Goal: Task Accomplishment & Management: Complete application form

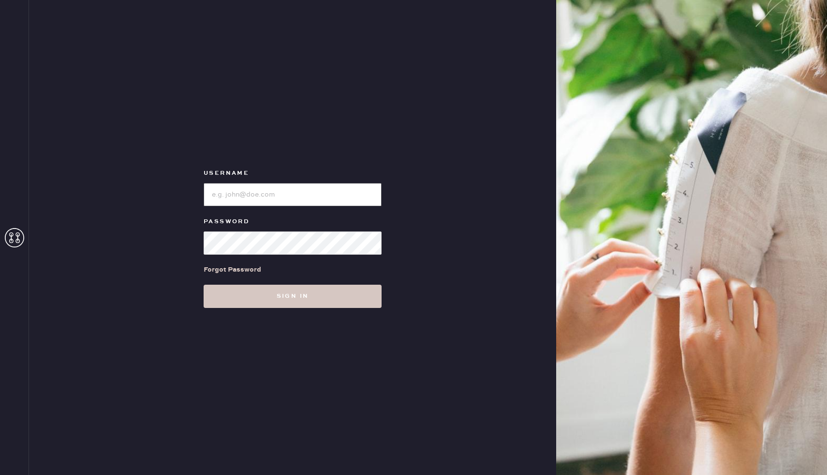
type input "Reformationboston"
click at [249, 312] on div "Username Password Forgot Password Sign in" at bounding box center [292, 237] width 527 height 475
click at [251, 297] on button "Sign in" at bounding box center [293, 296] width 178 height 23
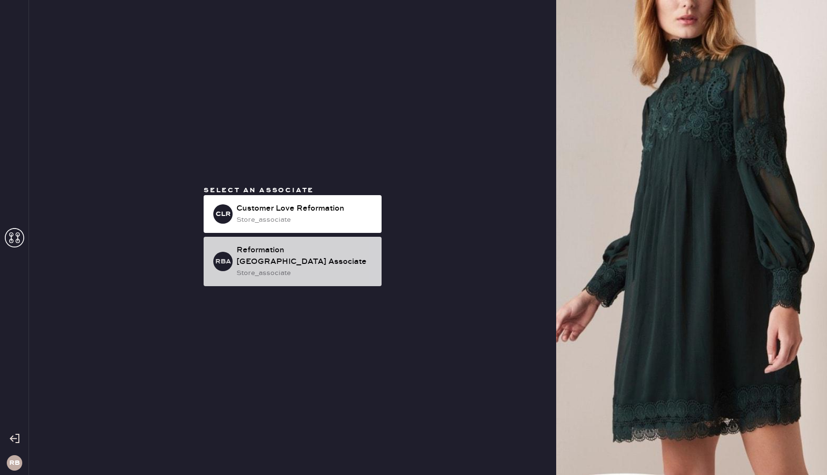
click at [254, 274] on div "RBA Reformation [GEOGRAPHIC_DATA] Associate store_associate" at bounding box center [293, 261] width 178 height 49
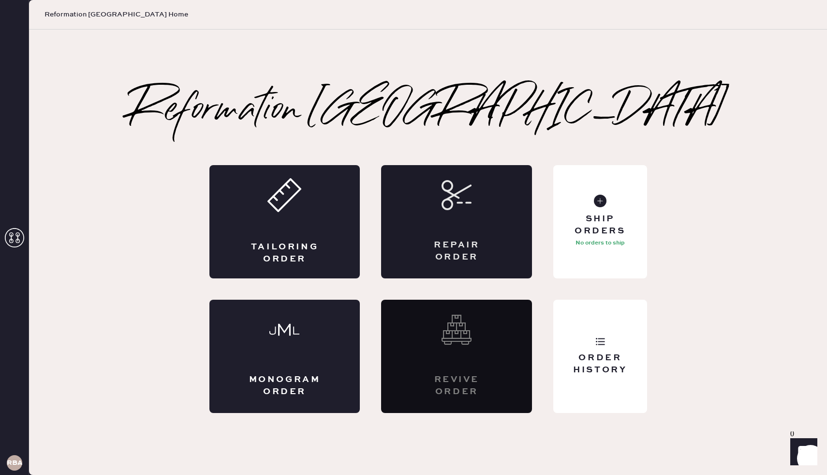
click at [518, 244] on div "Repair Order" at bounding box center [456, 221] width 151 height 113
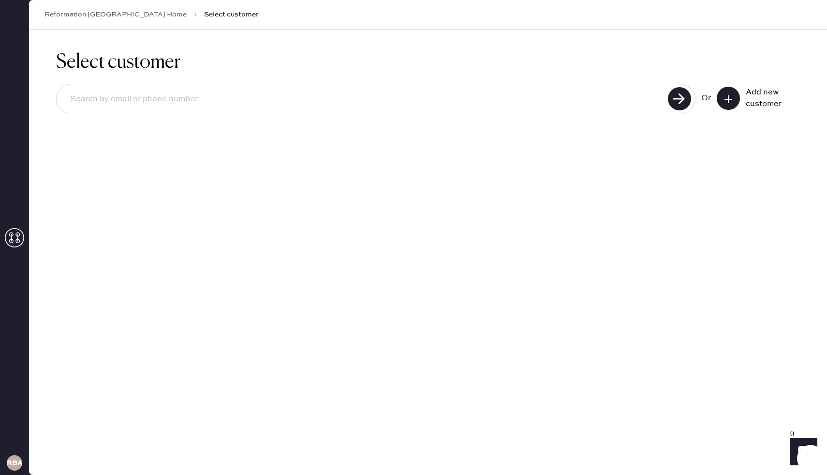
click at [738, 99] on button at bounding box center [728, 98] width 23 height 23
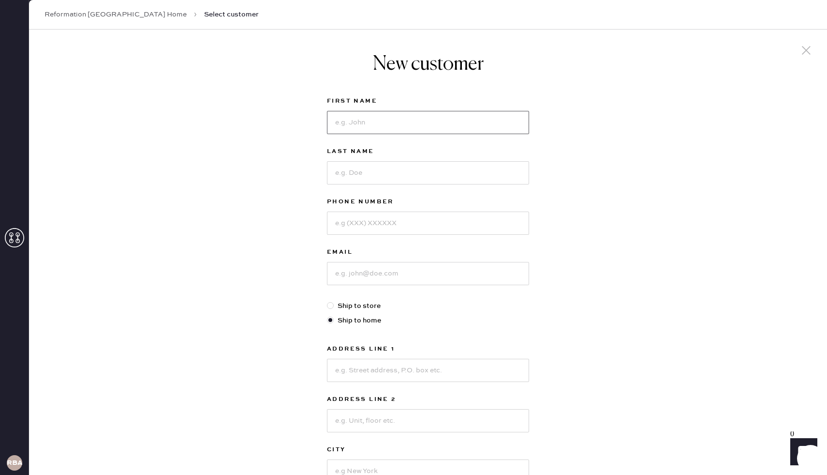
click at [360, 124] on input at bounding box center [428, 122] width 202 height 23
type input "[PERSON_NAME]"
click at [341, 177] on input at bounding box center [428, 172] width 202 height 23
type input "Fend"
click at [353, 223] on input at bounding box center [428, 222] width 202 height 23
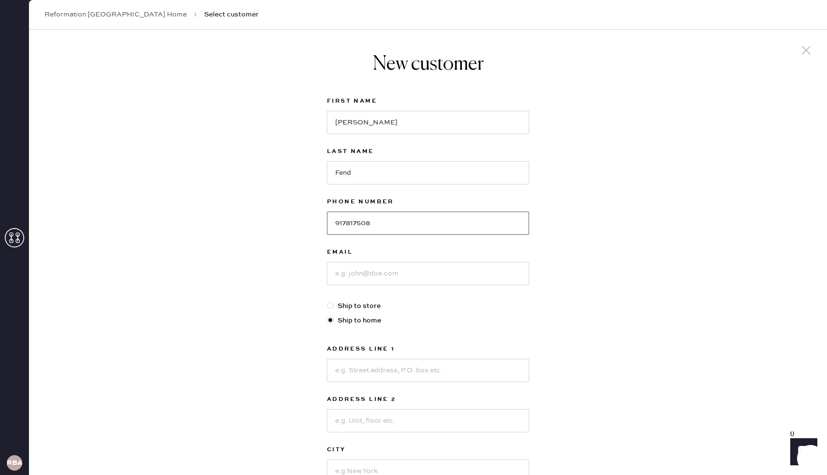
type input "917817508"
click at [378, 277] on input at bounding box center [428, 273] width 202 height 23
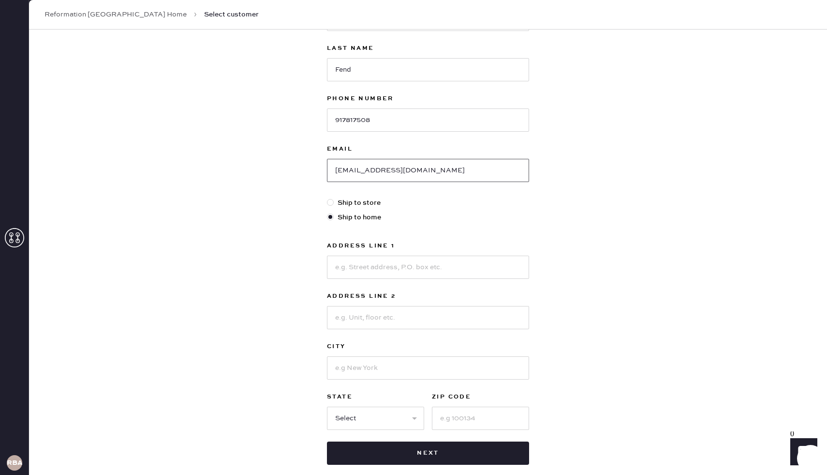
scroll to position [104, 0]
type input "[EMAIL_ADDRESS][DOMAIN_NAME]"
click at [376, 270] on input at bounding box center [428, 266] width 202 height 23
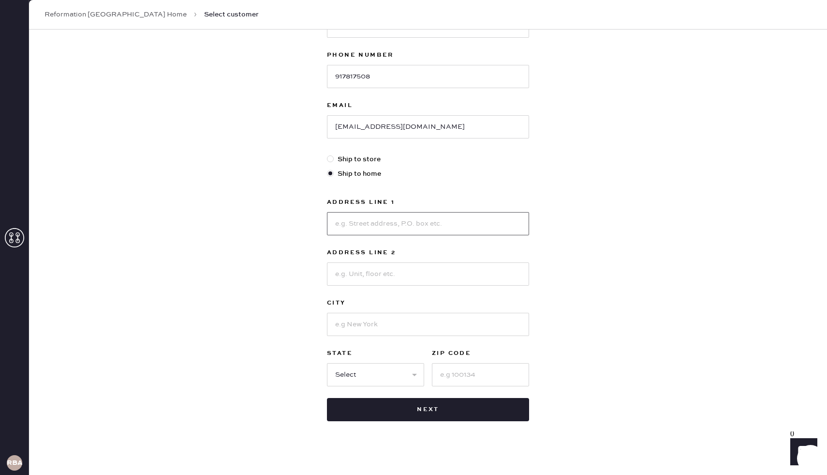
scroll to position [155, 0]
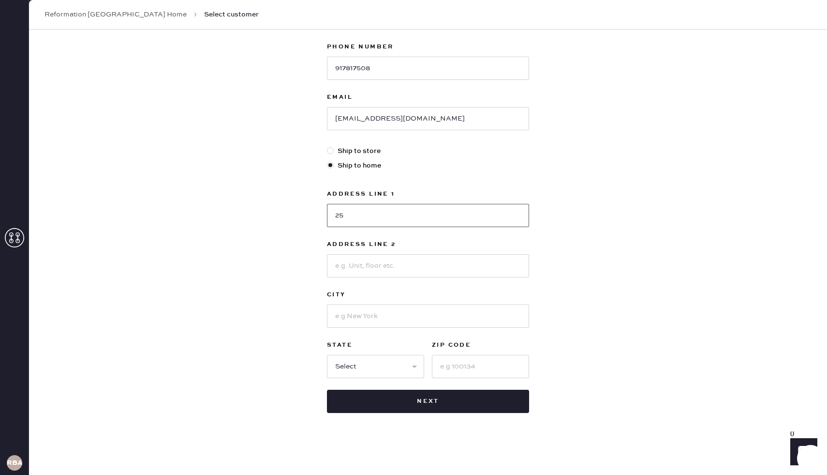
type input "2"
type input "[STREET_ADDRESS]"
click at [357, 327] on input at bounding box center [428, 315] width 202 height 23
type input "[GEOGRAPHIC_DATA]"
click at [388, 367] on select "Select AK AL AR AZ CA CO CT [GEOGRAPHIC_DATA] DE FL [GEOGRAPHIC_DATA] HI [GEOGR…" at bounding box center [375, 366] width 97 height 23
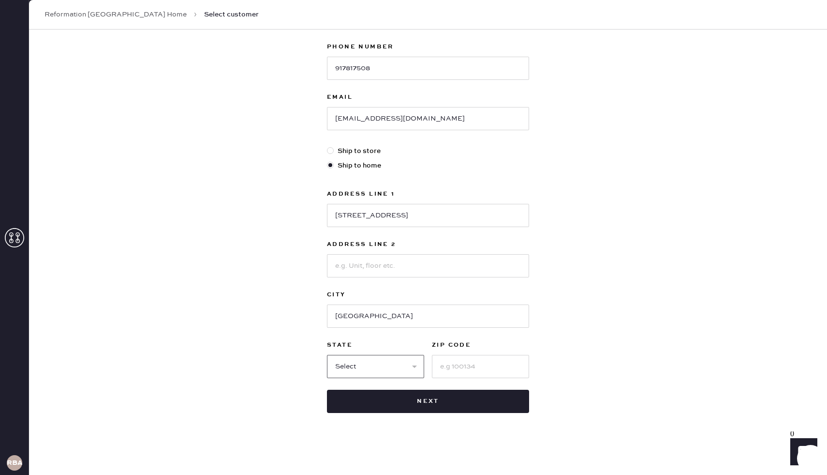
select select "NY"
click at [470, 370] on input at bounding box center [480, 366] width 97 height 23
type input "10708"
click at [433, 401] on button "Next" at bounding box center [428, 400] width 202 height 23
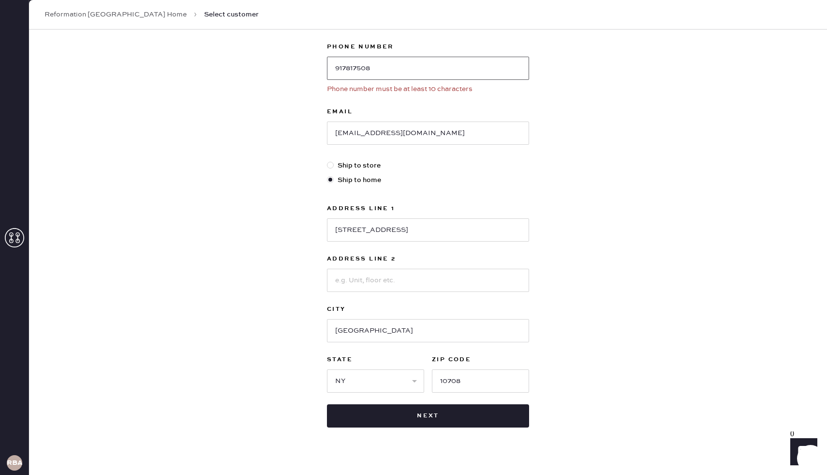
click at [335, 68] on input "917817508" at bounding box center [428, 68] width 202 height 23
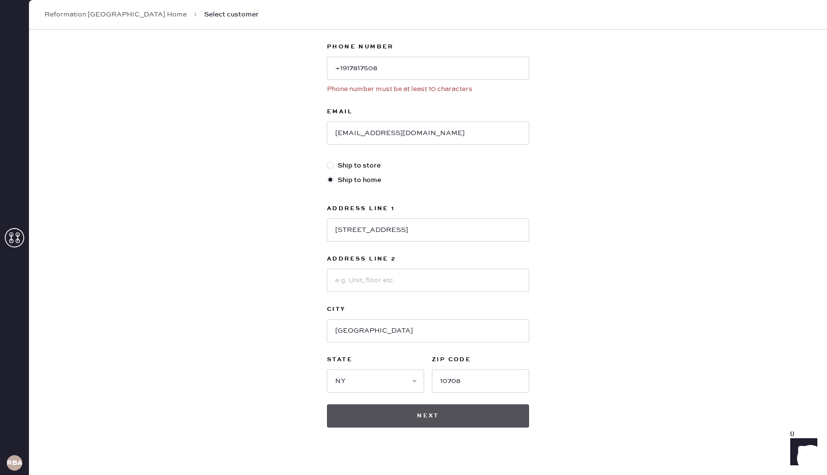
click at [416, 416] on button "Next" at bounding box center [428, 415] width 202 height 23
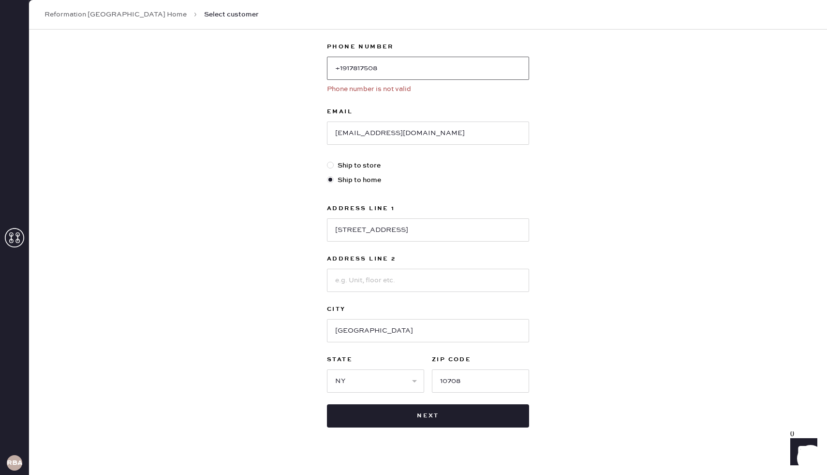
click at [343, 68] on input "+1917817508" at bounding box center [428, 68] width 202 height 23
click at [348, 72] on input "917817508" at bounding box center [428, 68] width 202 height 23
click at [362, 68] on input "917-817508" at bounding box center [428, 68] width 202 height 23
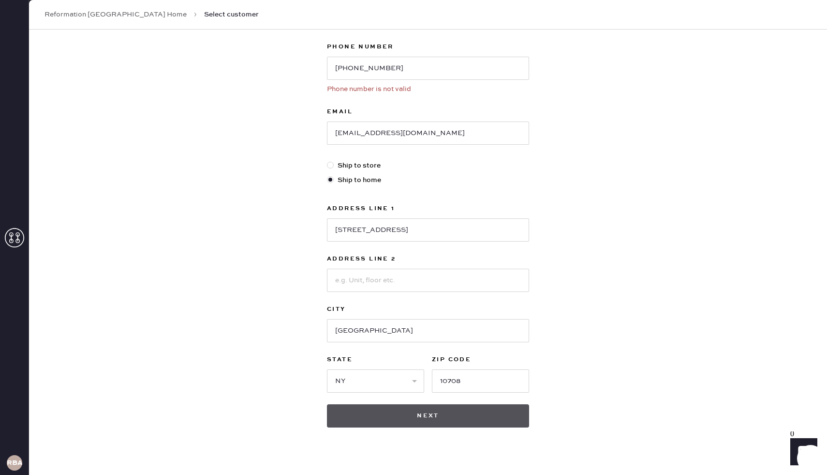
click at [393, 419] on button "Next" at bounding box center [428, 415] width 202 height 23
click at [395, 419] on button "Next" at bounding box center [428, 415] width 202 height 23
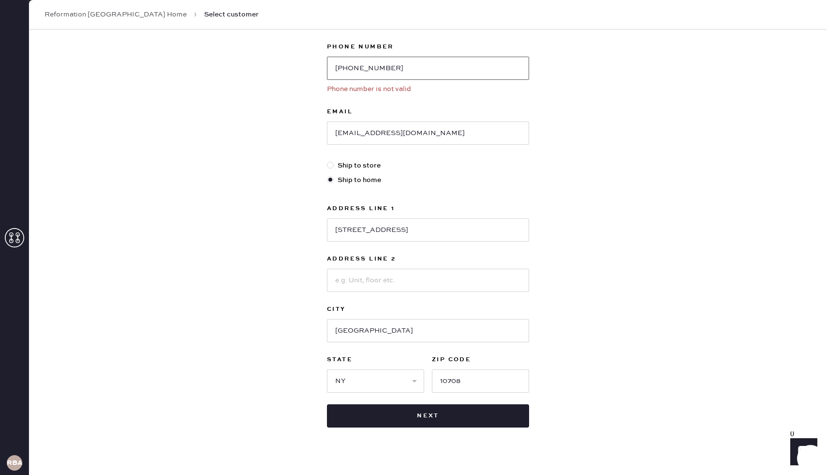
click at [386, 68] on input "[PHONE_NUMBER]" at bounding box center [428, 68] width 202 height 23
type input "[PHONE_NUMBER]"
click at [398, 429] on div "New customer First Name [PERSON_NAME] Last Name Fend Phone Number [PHONE_NUMBER…" at bounding box center [428, 163] width 218 height 576
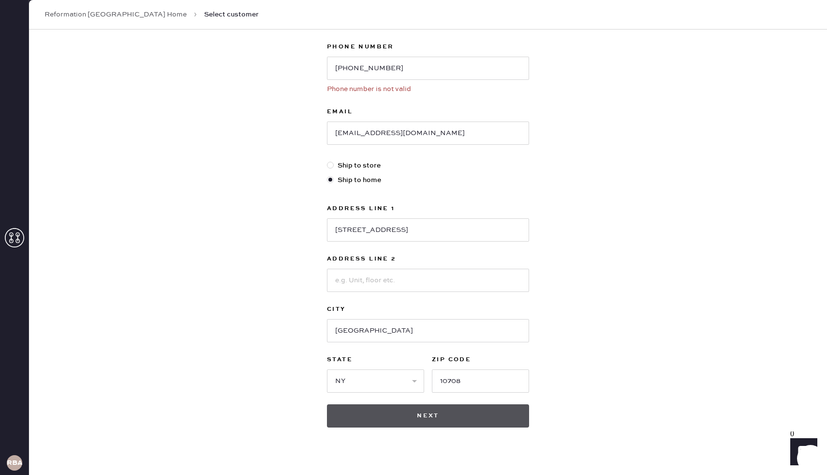
click at [398, 413] on button "Next" at bounding box center [428, 415] width 202 height 23
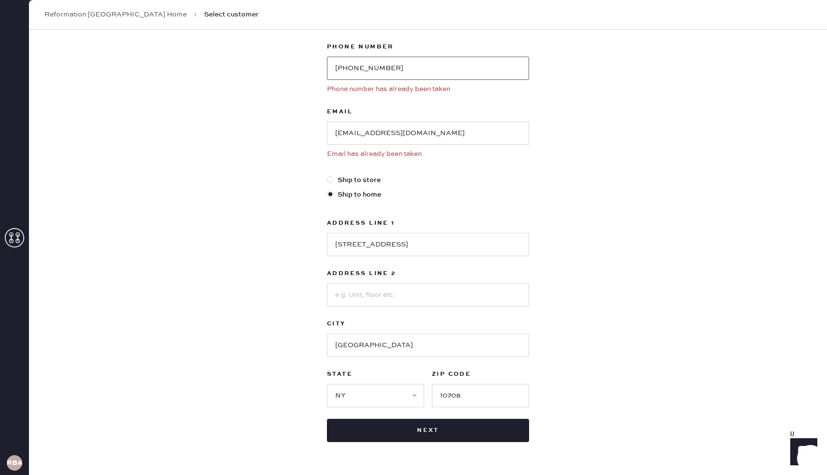
click at [349, 70] on input "[PHONE_NUMBER]" at bounding box center [428, 68] width 202 height 23
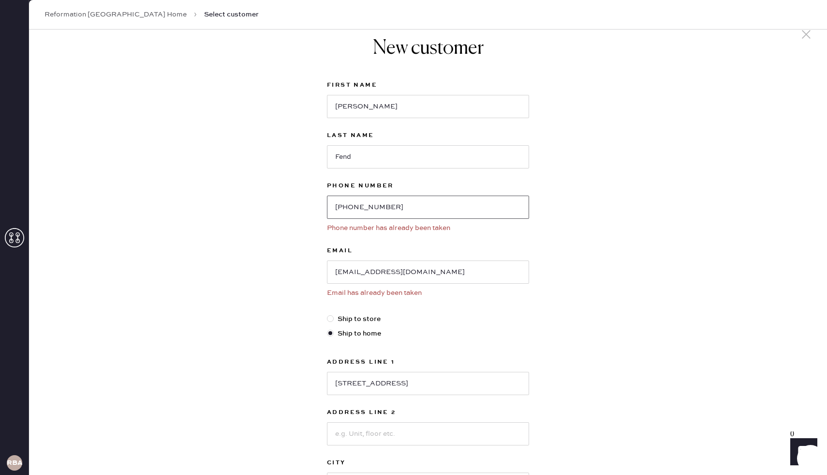
scroll to position [0, 0]
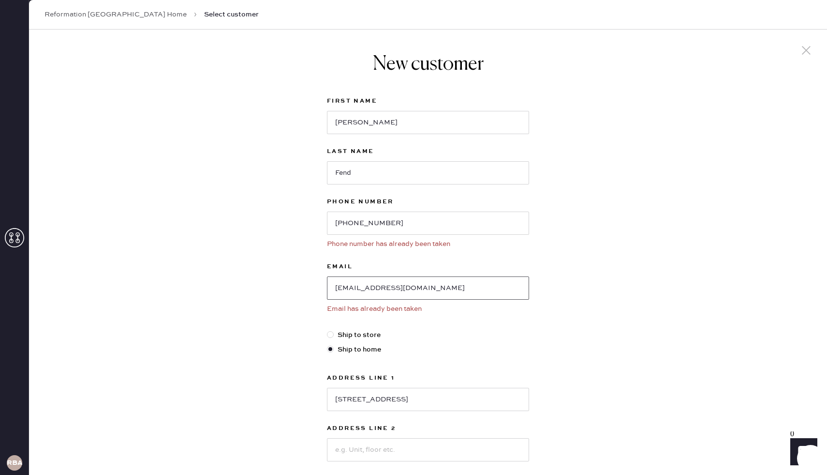
drag, startPoint x: 410, startPoint y: 290, endPoint x: 304, endPoint y: 290, distance: 106.4
click at [304, 290] on div "New customer First Name [PERSON_NAME] Last Name Fend Phone Number [PHONE_NUMBER…" at bounding box center [428, 344] width 798 height 629
click at [130, 14] on link "Reformation [GEOGRAPHIC_DATA] Home" at bounding box center [116, 15] width 142 height 10
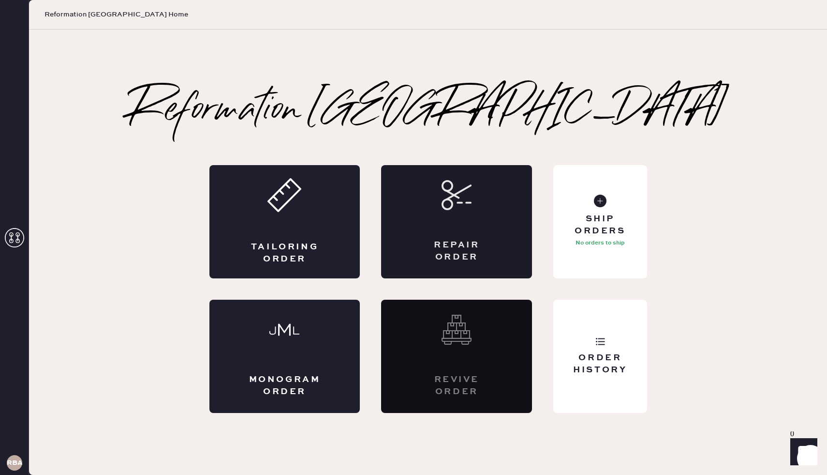
click at [464, 224] on div "Repair Order" at bounding box center [456, 221] width 151 height 113
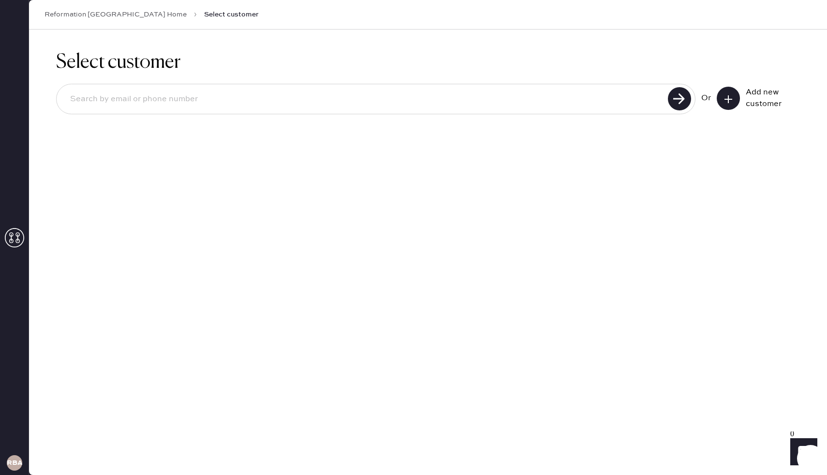
click at [445, 101] on input at bounding box center [363, 99] width 603 height 22
paste input "[EMAIL_ADDRESS][DOMAIN_NAME]"
type input "[EMAIL_ADDRESS][DOMAIN_NAME]"
click at [676, 105] on use at bounding box center [679, 98] width 23 height 23
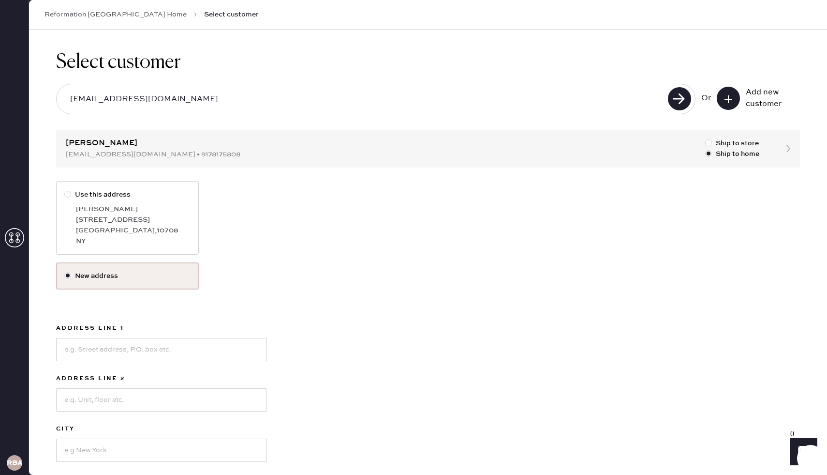
click at [97, 202] on label "Use this address [PERSON_NAME][GEOGRAPHIC_DATA][STREET_ADDRESS]" at bounding box center [127, 218] width 143 height 74
click at [65, 190] on input "Use this address" at bounding box center [64, 189] width 0 height 0
radio input "true"
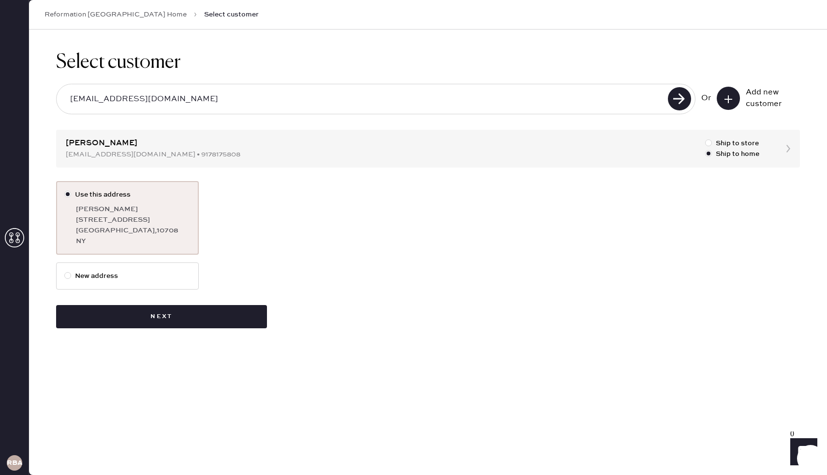
click at [236, 293] on div "Use this address [PERSON_NAME][GEOGRAPHIC_DATA][STREET_ADDRESS] New address Next" at bounding box center [428, 254] width 744 height 147
click at [236, 319] on button "Next" at bounding box center [161, 316] width 211 height 23
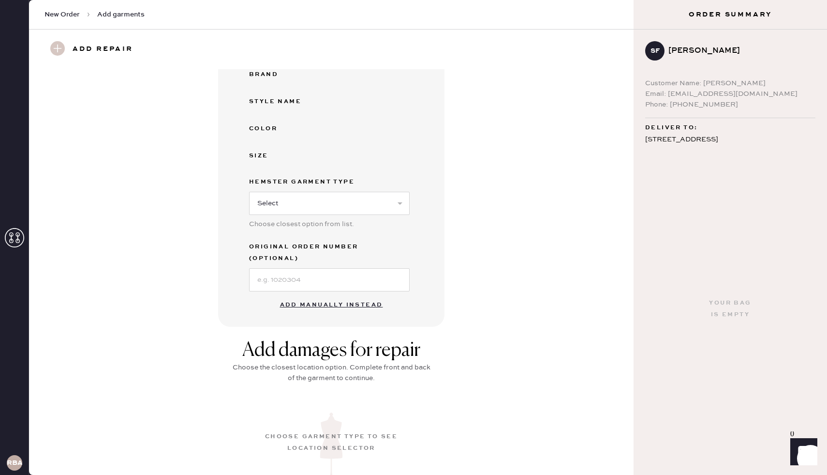
scroll to position [141, 0]
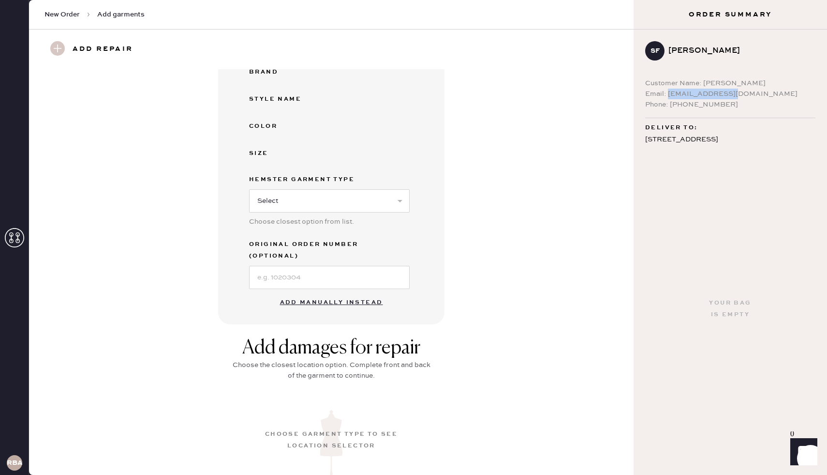
drag, startPoint x: 735, startPoint y: 91, endPoint x: 668, endPoint y: 93, distance: 67.8
click at [668, 94] on div "Email: [EMAIL_ADDRESS][DOMAIN_NAME]" at bounding box center [730, 94] width 170 height 11
copy div "[EMAIL_ADDRESS][DOMAIN_NAME]"
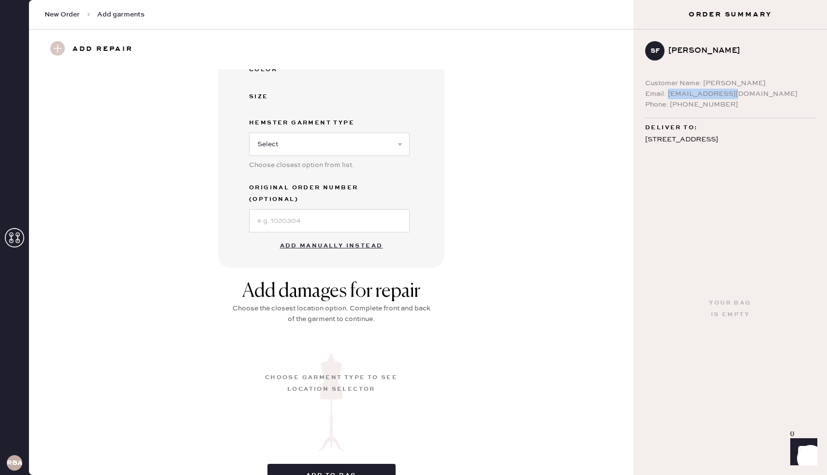
click at [347, 236] on button "Add manually instead" at bounding box center [331, 245] width 115 height 19
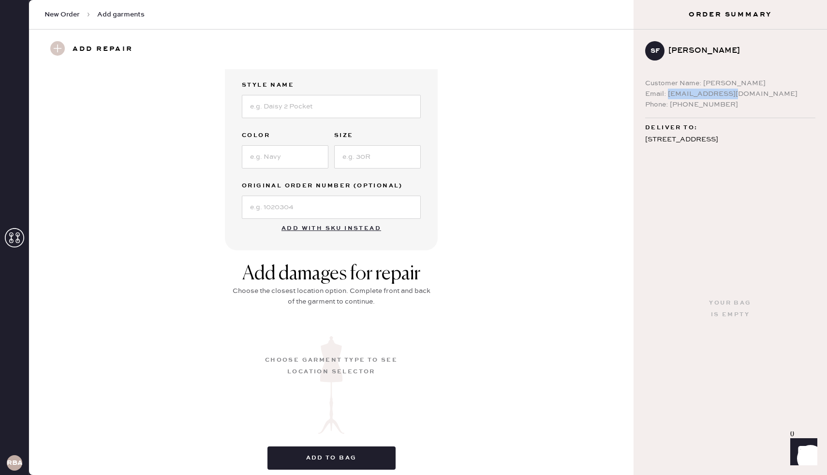
scroll to position [0, 0]
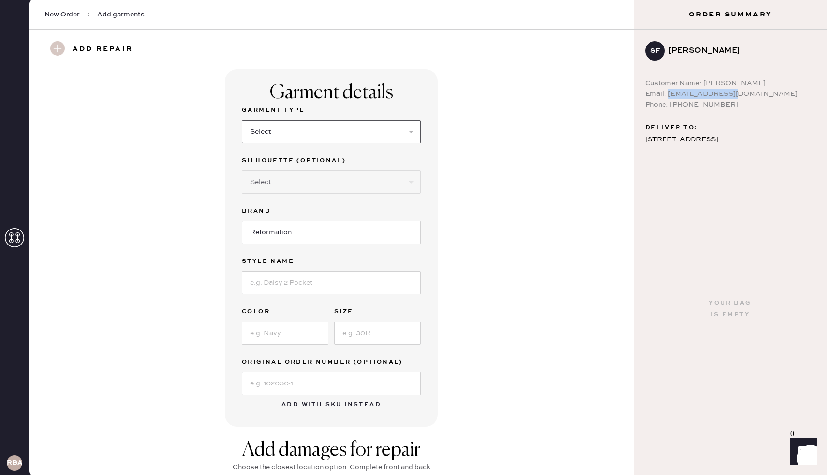
click at [366, 135] on select "Select Basic Skirt Jeans Leggings Pants Shorts Basic Sleeved Dress Basic Sleeve…" at bounding box center [331, 131] width 179 height 23
select select "6"
click at [295, 286] on input at bounding box center [331, 282] width 179 height 23
click at [254, 284] on input "provence" at bounding box center [331, 282] width 179 height 23
click at [312, 295] on div "Garment Type Select Basic Skirt Jeans Leggings Pants Shorts Basic Sleeved Dress…" at bounding box center [331, 250] width 179 height 290
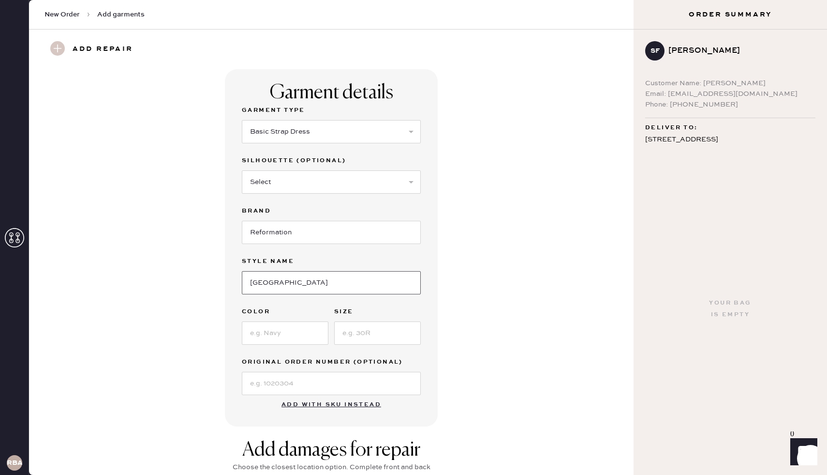
click at [301, 285] on input "[GEOGRAPHIC_DATA]" at bounding box center [331, 282] width 179 height 23
type input "Provence Silk Dress"
click at [365, 327] on input at bounding box center [377, 332] width 87 height 23
type input "s"
type input "S"
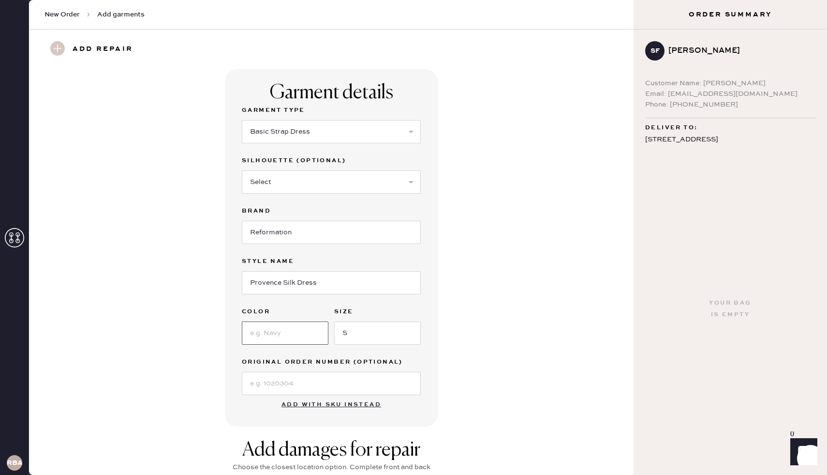
click at [286, 333] on input at bounding box center [285, 332] width 87 height 23
type input "n"
type input "Black"
click at [137, 345] on div "Garment details Garment Type Select Basic Skirt Jeans Leggings Pants Shorts Bas…" at bounding box center [331, 247] width 570 height 357
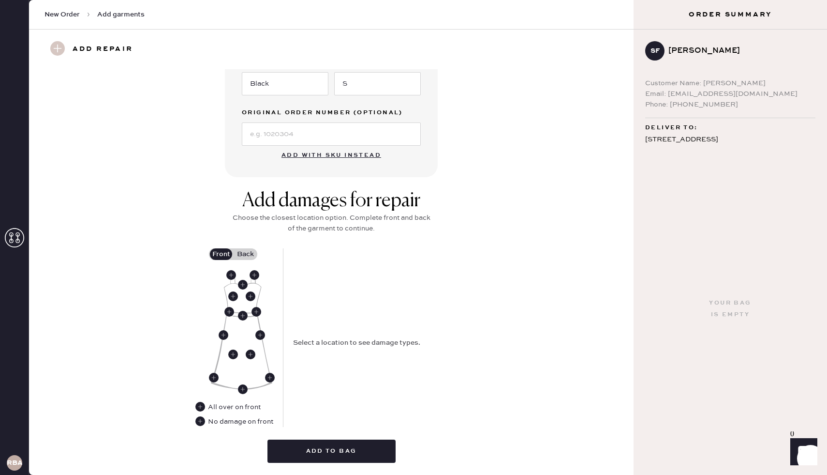
scroll to position [265, 0]
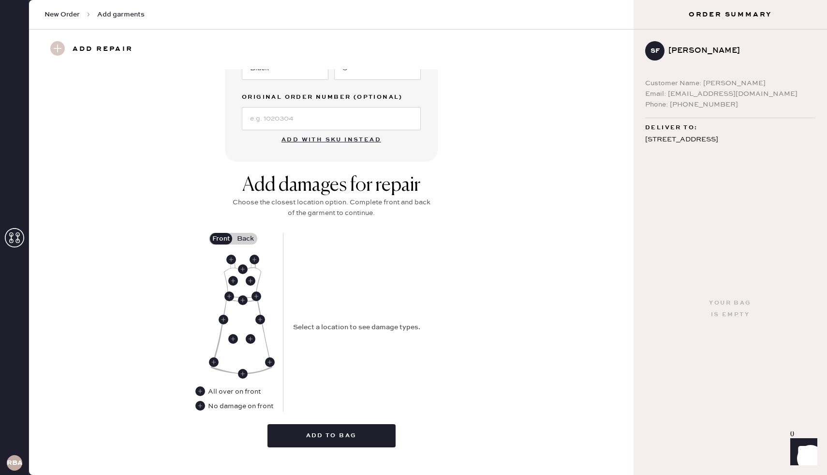
click at [240, 237] on label "Back" at bounding box center [245, 239] width 24 height 12
click at [245, 239] on input "Back" at bounding box center [245, 239] width 0 height 0
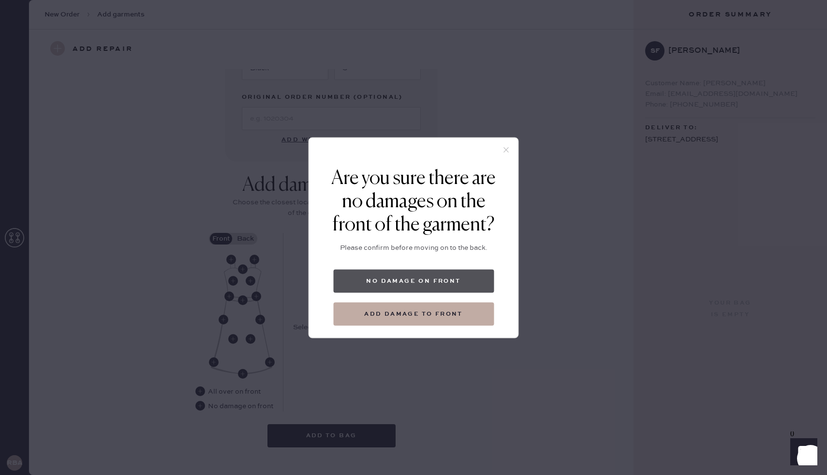
click at [411, 278] on button "No damage on front" at bounding box center [413, 280] width 161 height 23
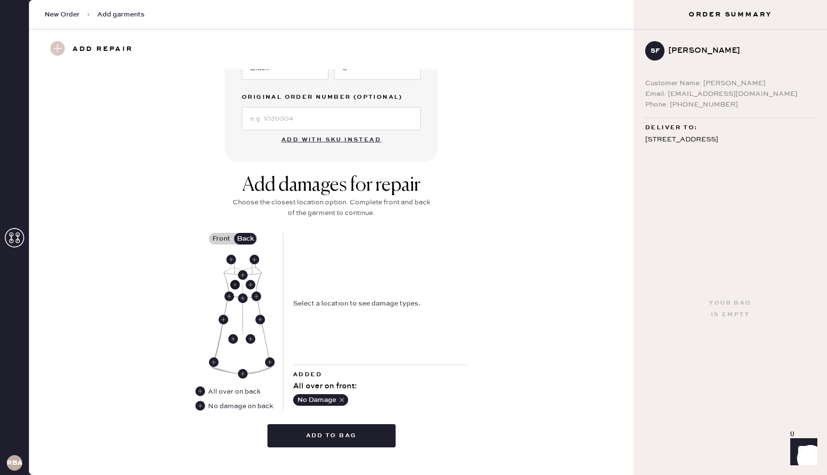
click at [235, 284] on use at bounding box center [235, 285] width 10 height 10
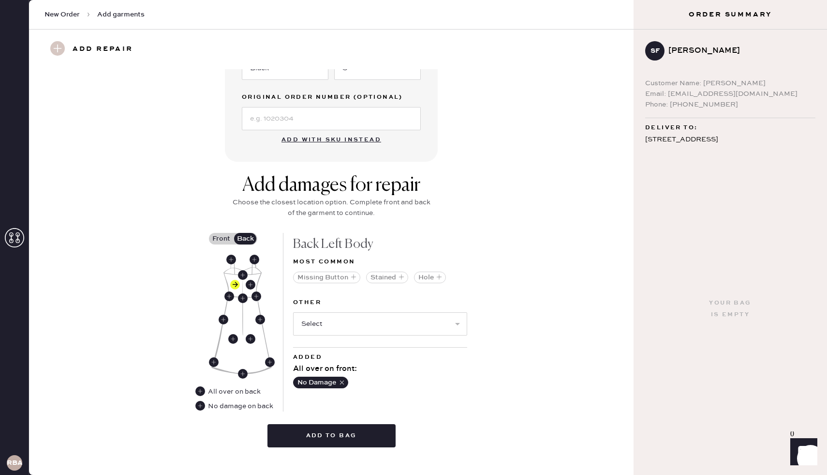
click at [256, 283] on img at bounding box center [241, 315] width 61 height 118
click at [248, 284] on use at bounding box center [251, 285] width 10 height 10
click at [236, 283] on use at bounding box center [235, 285] width 10 height 10
click at [251, 281] on use at bounding box center [251, 285] width 10 height 10
click at [232, 281] on use at bounding box center [235, 285] width 10 height 10
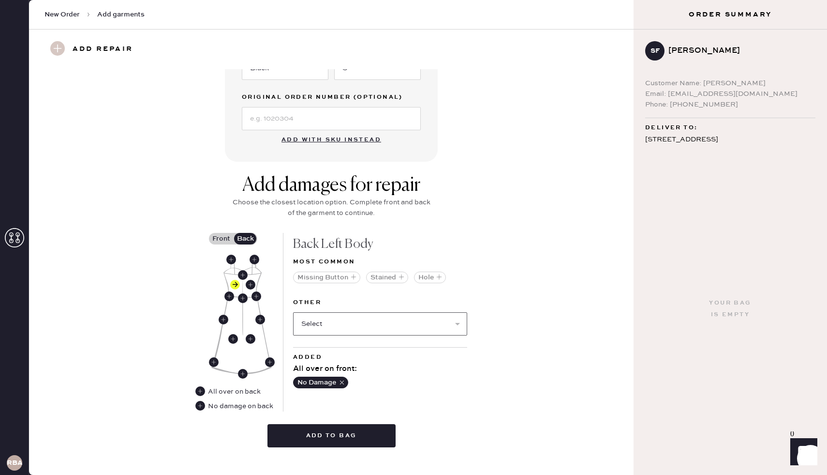
click at [342, 319] on select "Select Broken / Ripped Hem Broken Beads Broken Belt Loop Broken Button Broken C…" at bounding box center [380, 323] width 174 height 23
select select "2034"
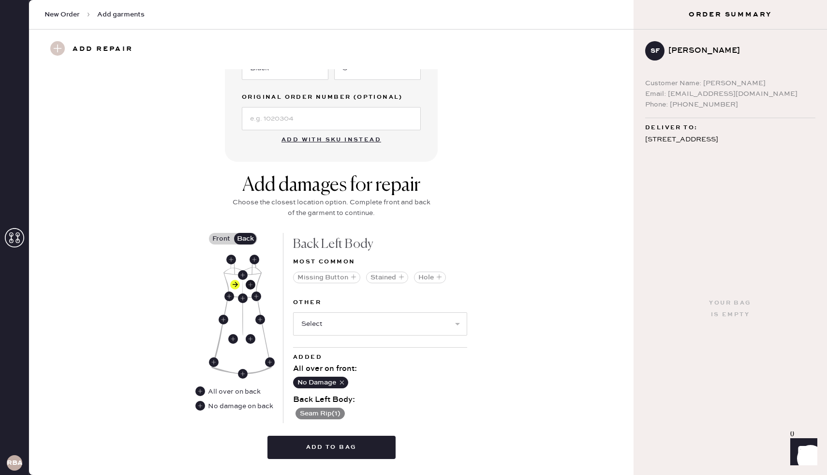
click at [250, 281] on use at bounding box center [251, 285] width 10 height 10
click at [345, 324] on select "Select Broken / Ripped Hem Broken Beads Broken Belt Loop Broken Button Broken C…" at bounding box center [380, 323] width 174 height 23
select select "2034"
select select
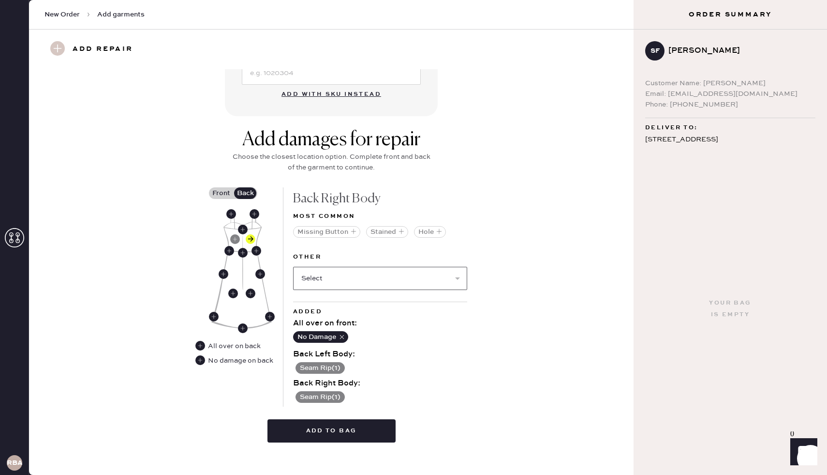
scroll to position [320, 0]
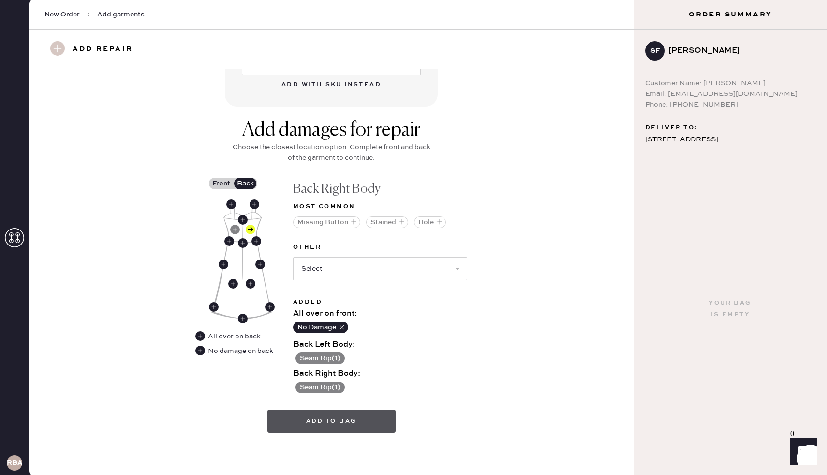
click at [347, 421] on button "Add to bag" at bounding box center [332, 420] width 128 height 23
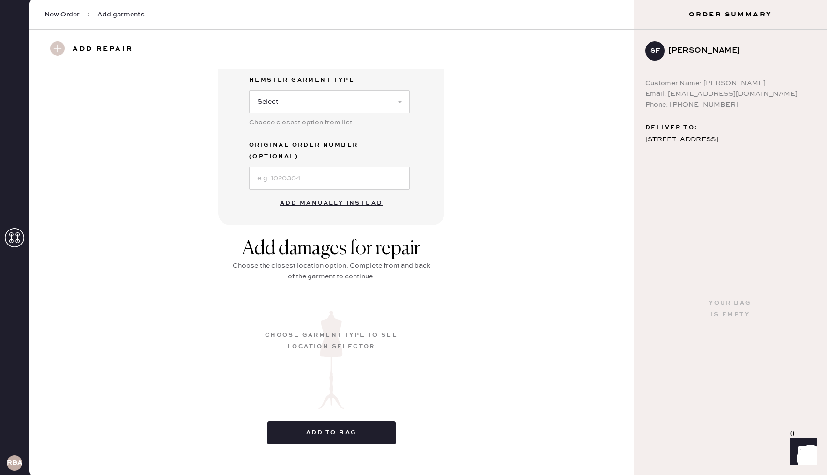
scroll to position [1, 0]
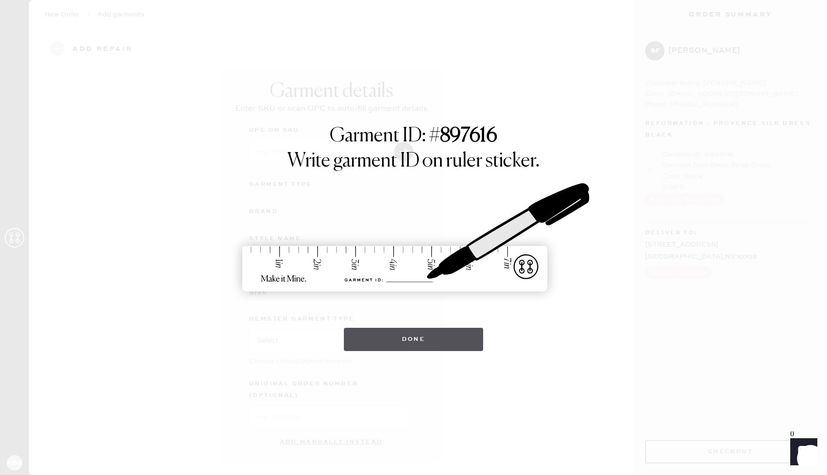
click at [407, 346] on button "Done" at bounding box center [414, 339] width 140 height 23
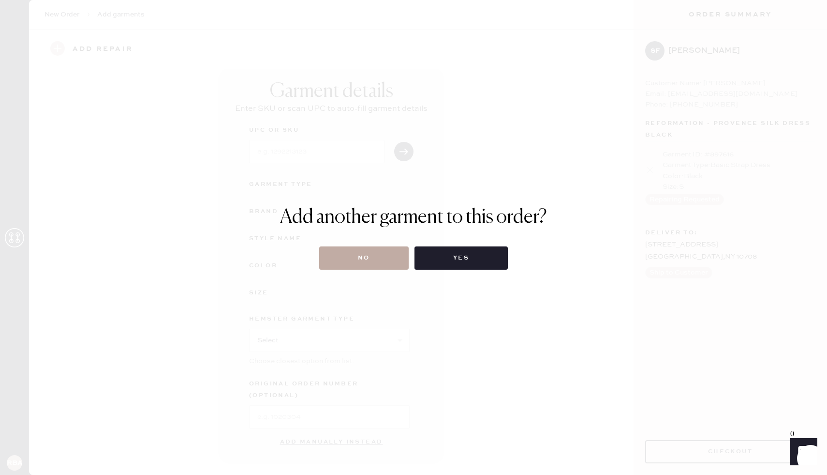
click at [390, 264] on button "No" at bounding box center [364, 257] width 90 height 23
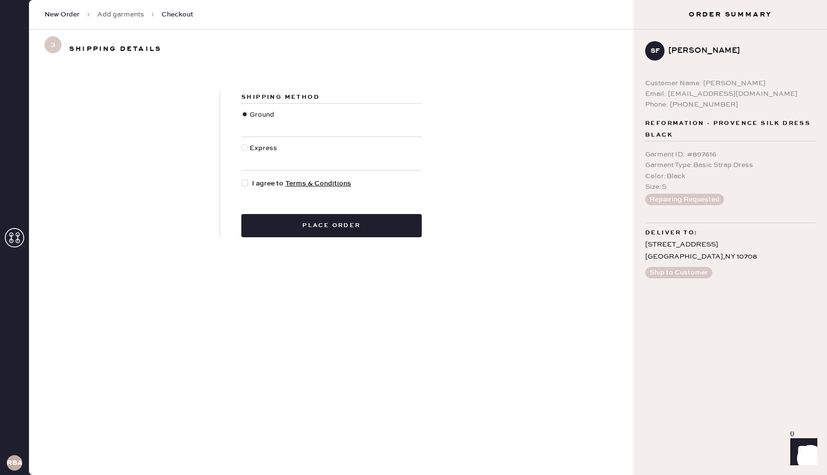
click at [241, 173] on div "Shipping Method Ground Express I agree to Terms & Conditions Place order" at bounding box center [331, 164] width 223 height 146
click at [241, 182] on div at bounding box center [244, 183] width 7 height 7
click at [241, 179] on input "I agree to Terms & Conditions" at bounding box center [241, 178] width 0 height 0
checkbox input "true"
click at [281, 212] on div "Shipping Method Ground Express I agree to Terms & Conditions Place order" at bounding box center [331, 164] width 223 height 146
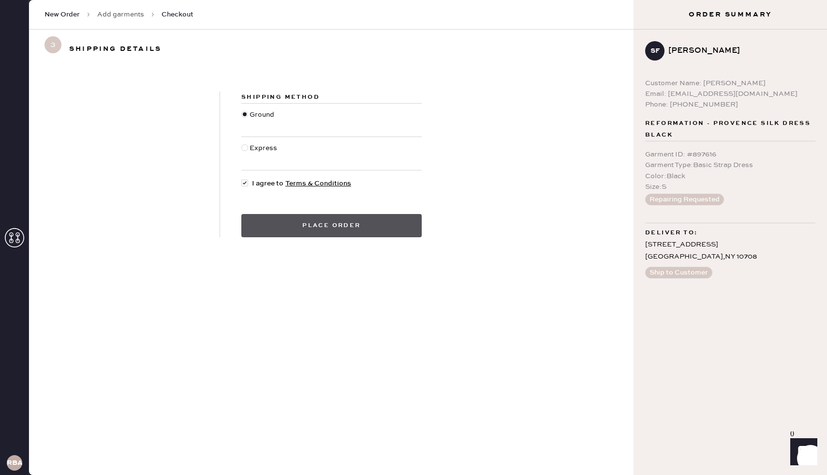
click at [287, 216] on button "Place order" at bounding box center [331, 225] width 180 height 23
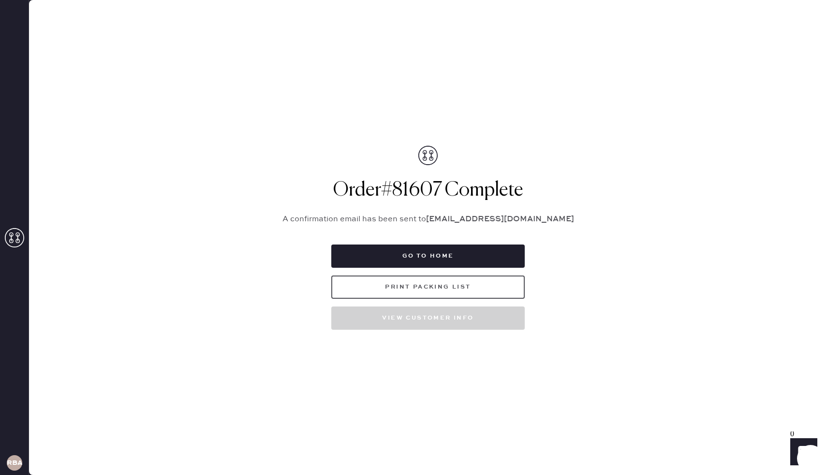
click at [400, 295] on button "Print Packing List" at bounding box center [428, 286] width 194 height 23
